Goal: Transaction & Acquisition: Download file/media

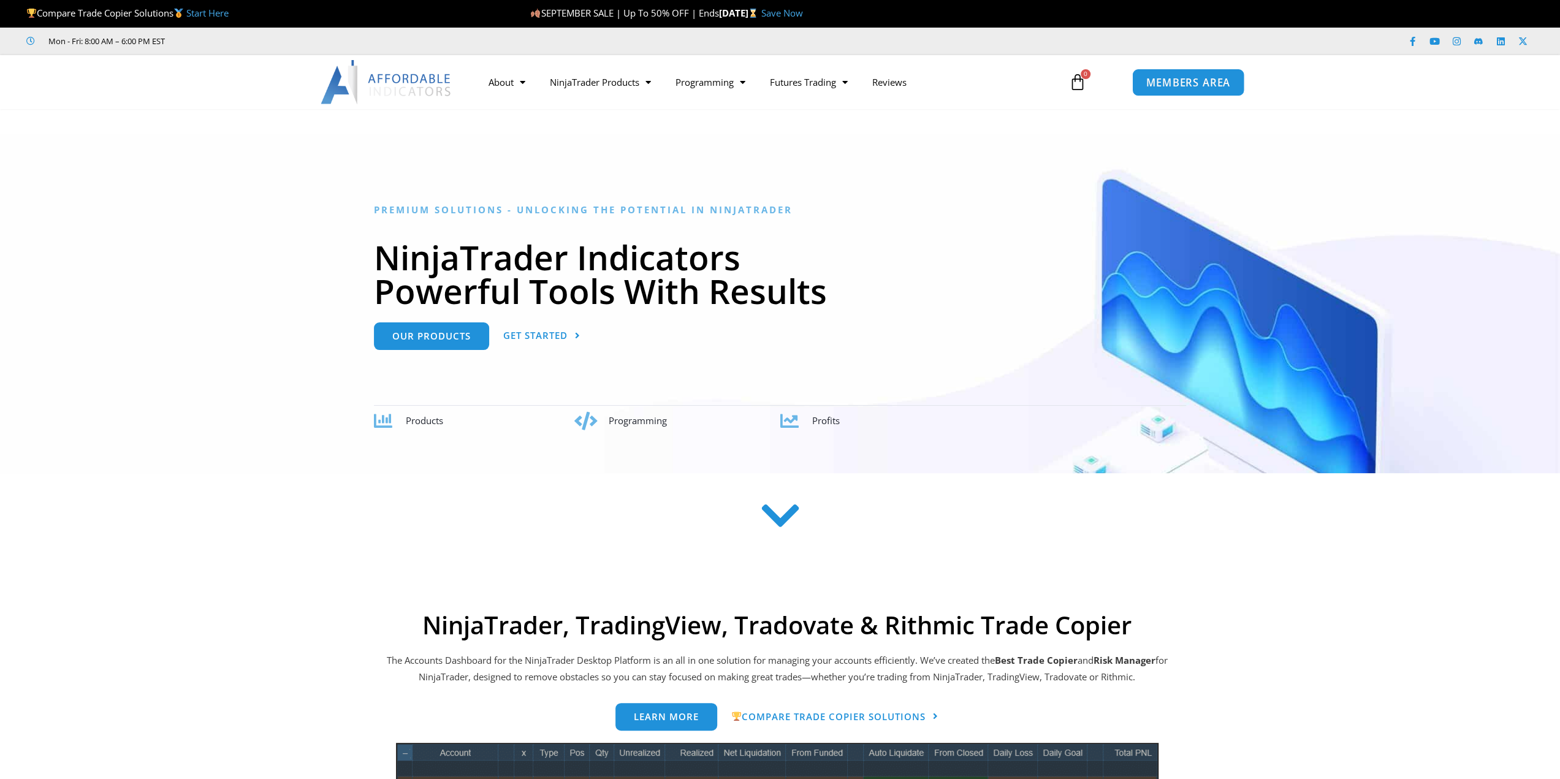
click at [1171, 90] on link "MEMBERS AREA" at bounding box center [1188, 82] width 112 height 28
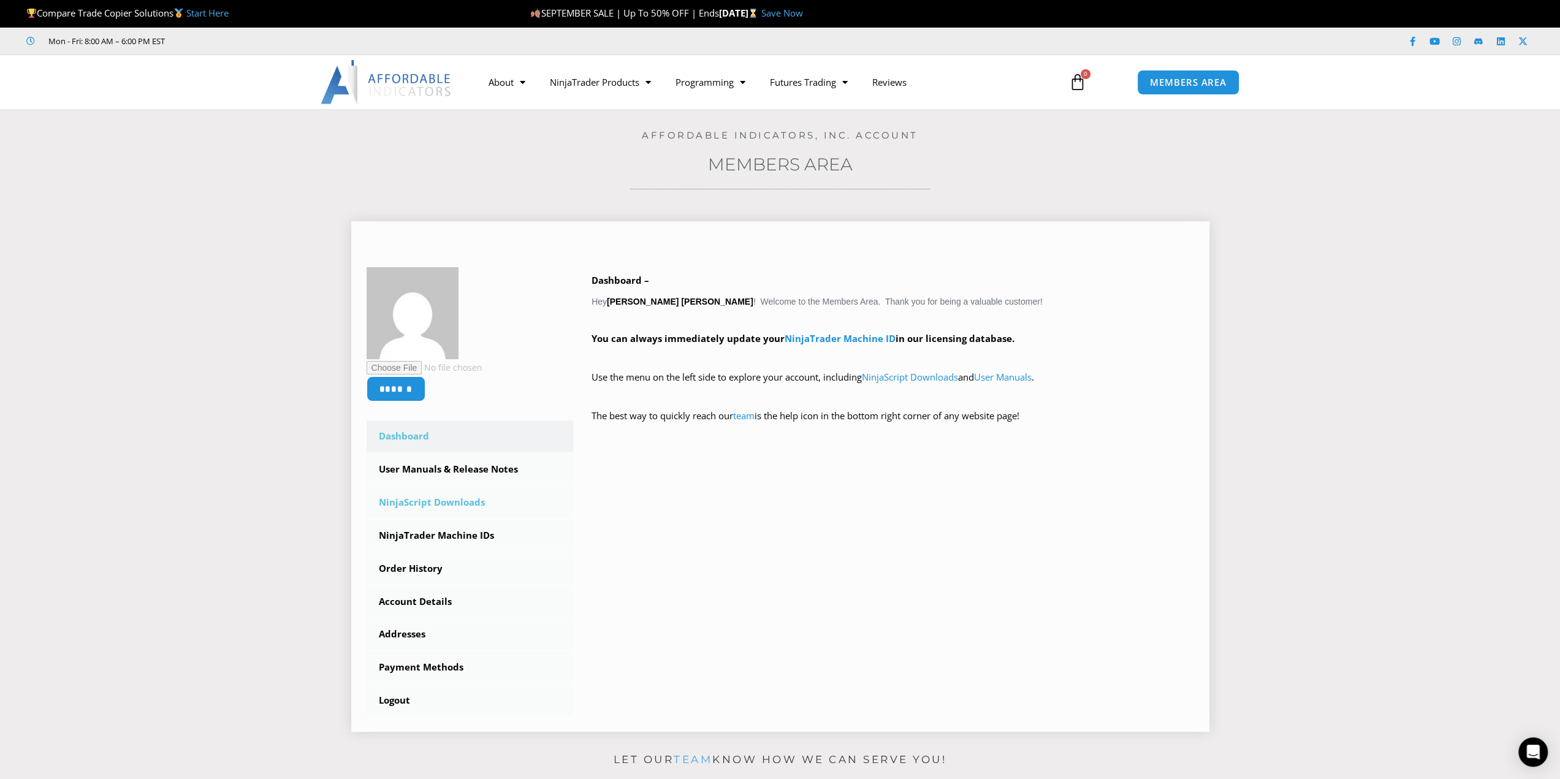
click at [414, 501] on link "NinjaScript Downloads" at bounding box center [470, 503] width 207 height 32
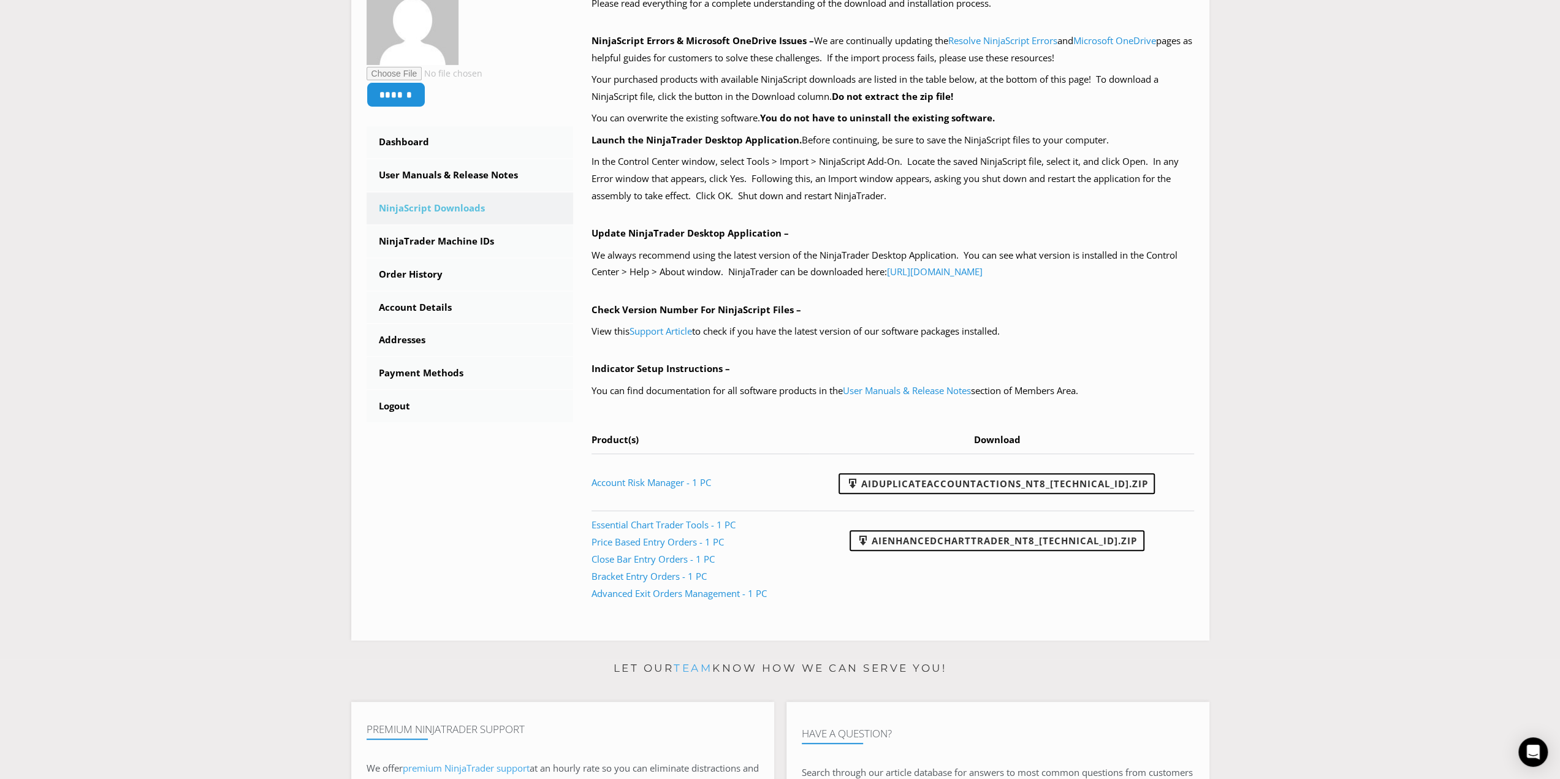
scroll to position [307, 0]
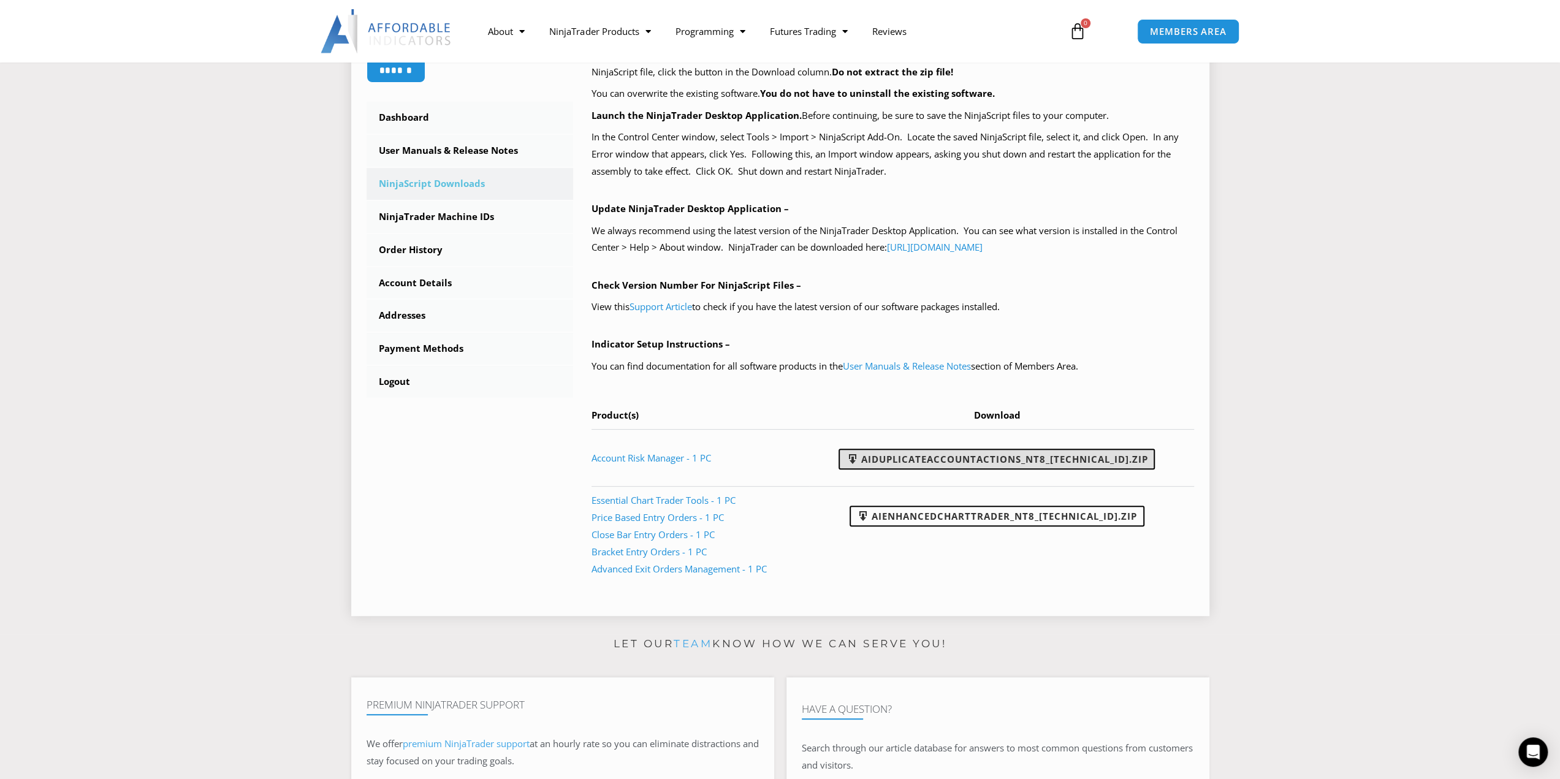
click at [969, 460] on link "AIDuplicateAccountActions_NT8_25.9.24.1.zip" at bounding box center [997, 459] width 316 height 21
click at [915, 515] on link "AIEnhancedChartTrader_NT8_25.1.31.1.zip" at bounding box center [997, 516] width 295 height 21
